Goal: Task Accomplishment & Management: Use online tool/utility

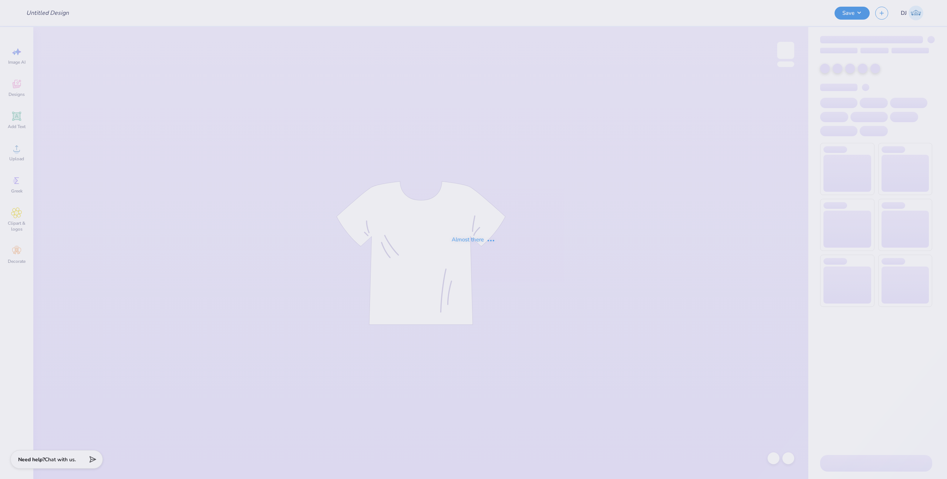
type input "[PERSON_NAME] : [GEOGRAPHIC_DATA]"
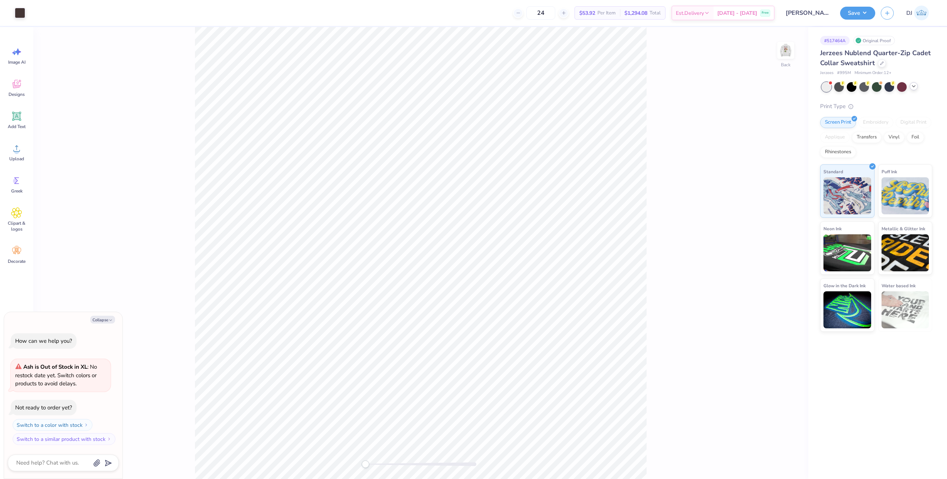
click at [915, 87] on icon at bounding box center [914, 86] width 6 height 6
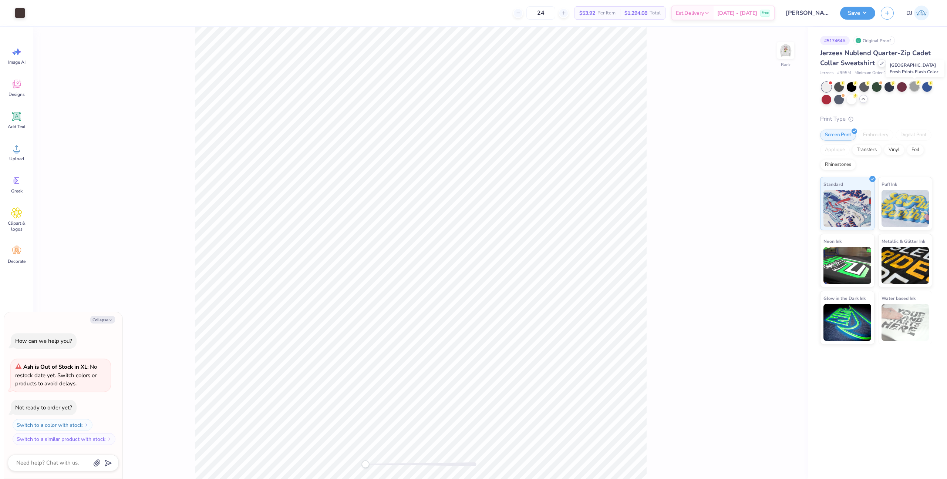
click at [912, 88] on div at bounding box center [915, 86] width 10 height 10
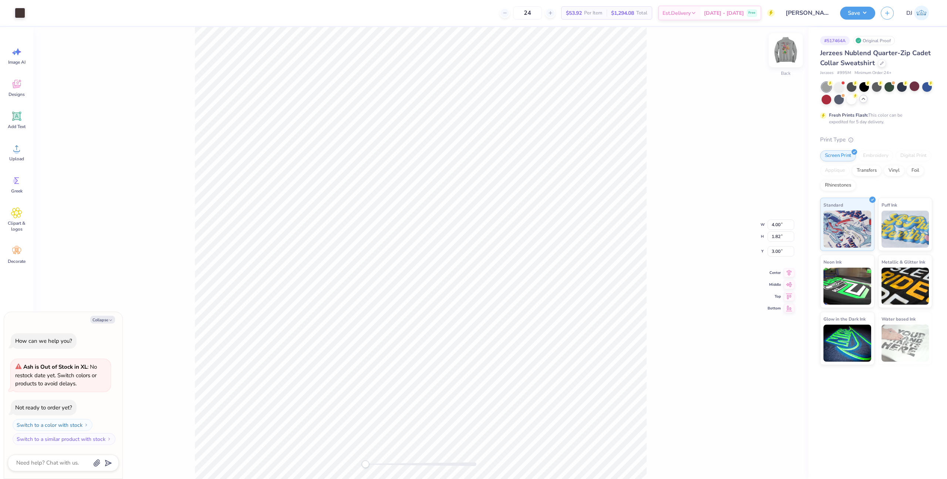
click at [783, 48] on img at bounding box center [786, 51] width 30 height 30
click at [865, 10] on button "Save" at bounding box center [857, 12] width 35 height 13
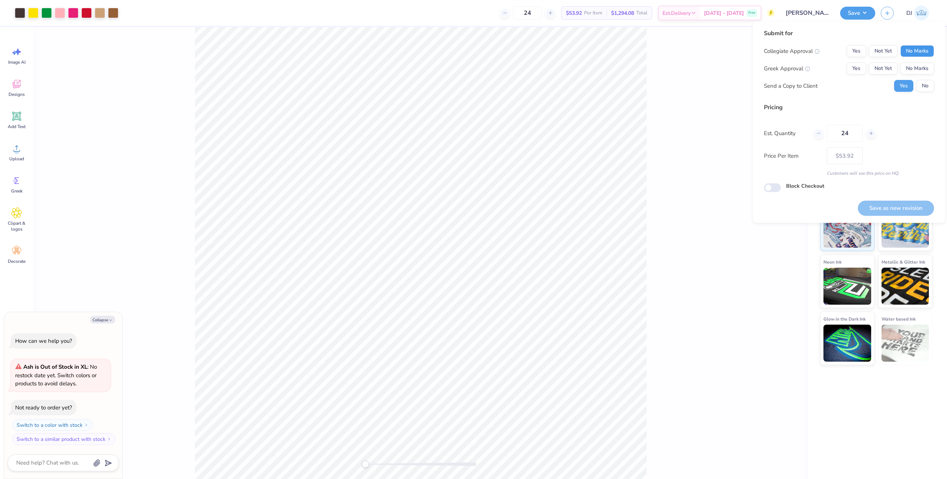
click at [915, 50] on button "No Marks" at bounding box center [918, 51] width 34 height 12
click at [917, 68] on button "No Marks" at bounding box center [918, 69] width 34 height 12
click at [912, 207] on button "Save as new revision" at bounding box center [896, 208] width 76 height 15
type textarea "x"
type input "– –"
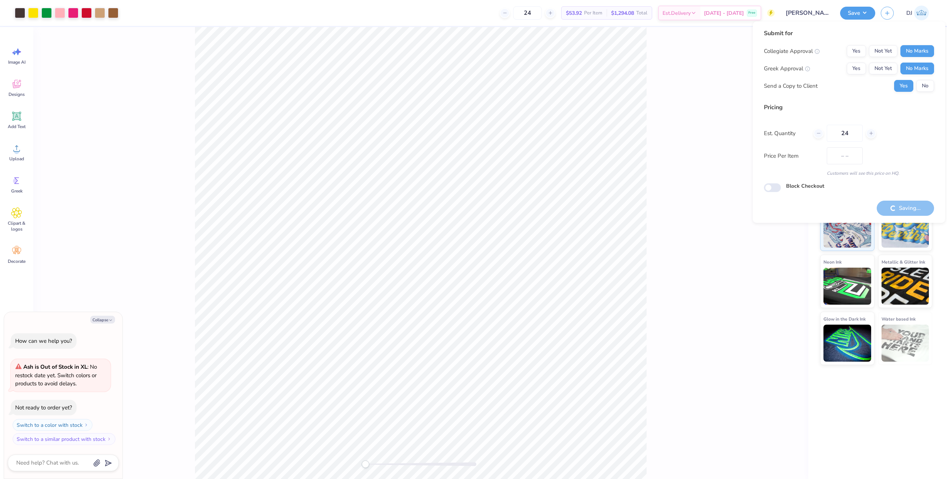
type textarea "x"
type input "$53.92"
type textarea "x"
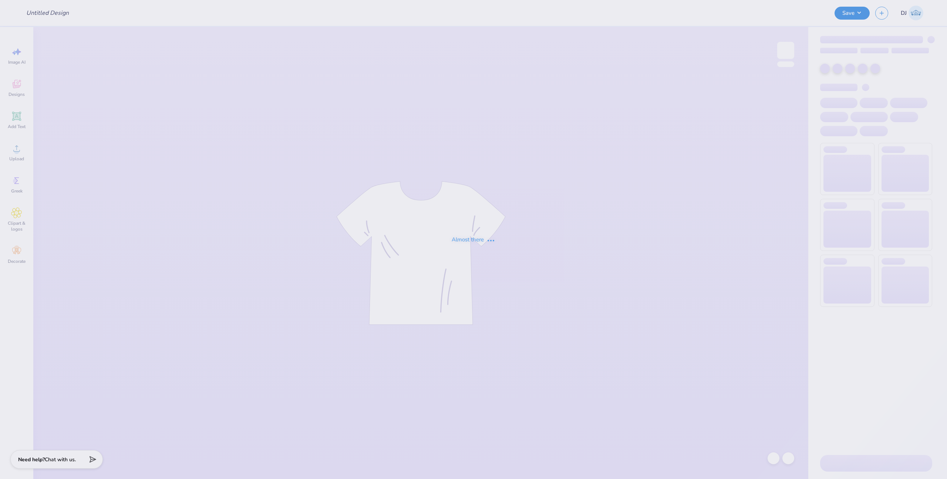
type input "[PERSON_NAME] : [GEOGRAPHIC_DATA]"
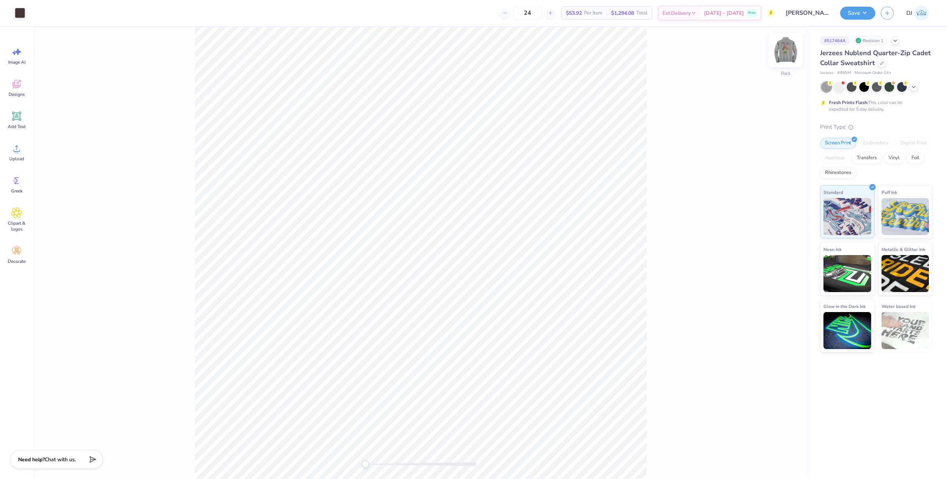
click at [788, 54] on img at bounding box center [786, 51] width 30 height 30
